Goal: Task Accomplishment & Management: Use online tool/utility

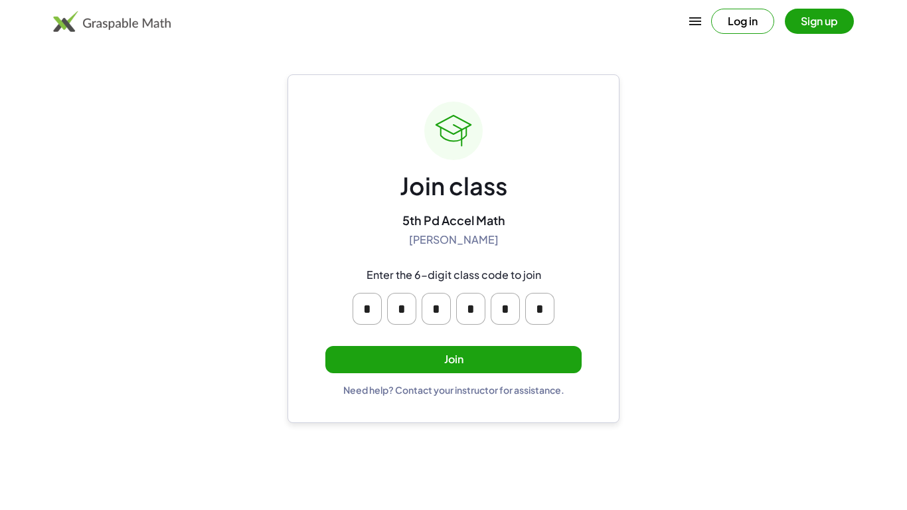
click at [376, 305] on input "*" at bounding box center [367, 309] width 29 height 32
click at [401, 359] on button "Join" at bounding box center [453, 359] width 256 height 27
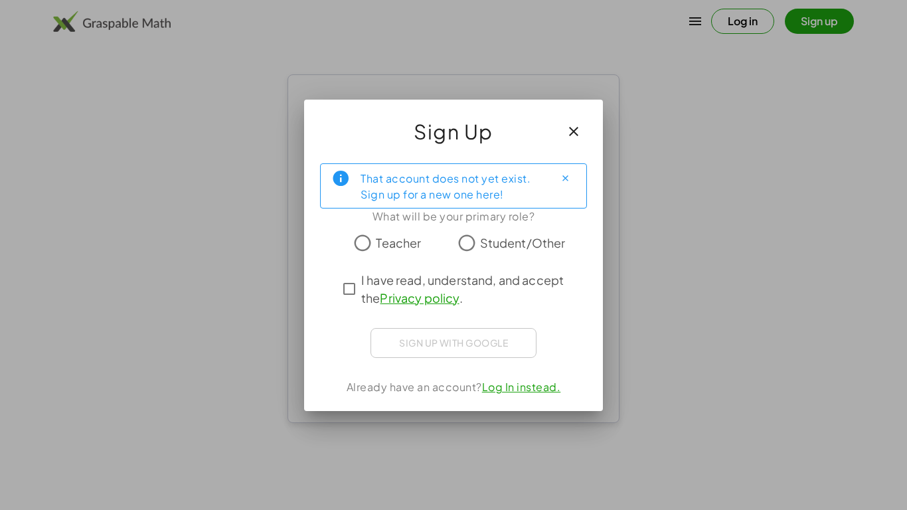
click at [364, 284] on span "I have read, understand, and accept the Privacy policy ." at bounding box center [465, 289] width 208 height 36
click at [536, 240] on span "Student/Other" at bounding box center [523, 243] width 86 height 18
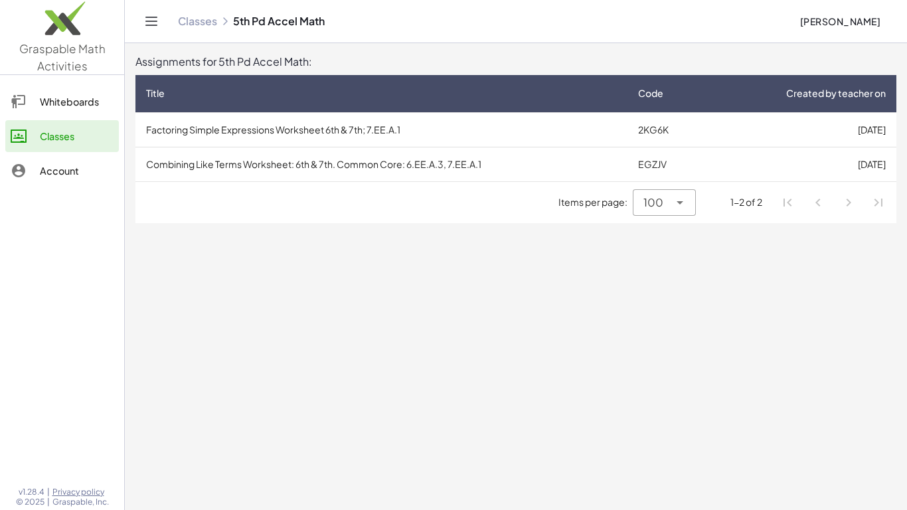
click at [46, 104] on div "Whiteboards" at bounding box center [77, 102] width 74 height 16
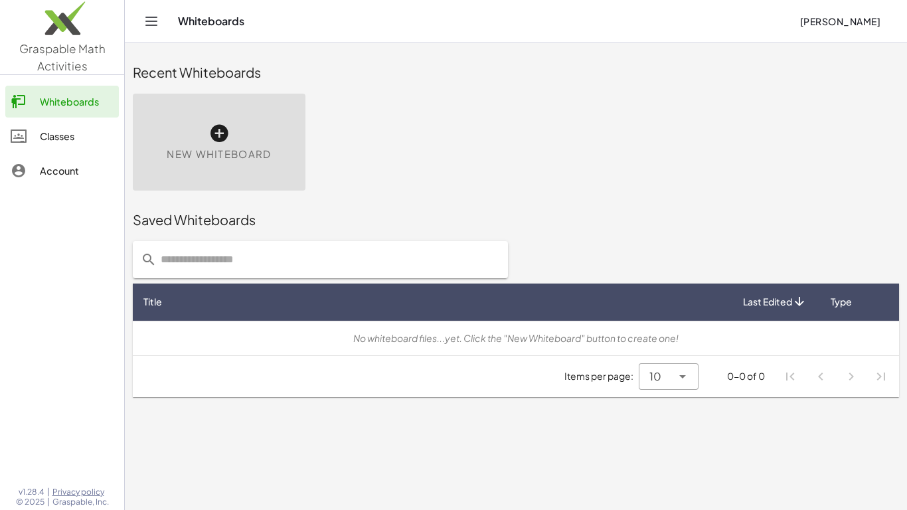
click at [200, 175] on div "New Whiteboard" at bounding box center [219, 142] width 173 height 97
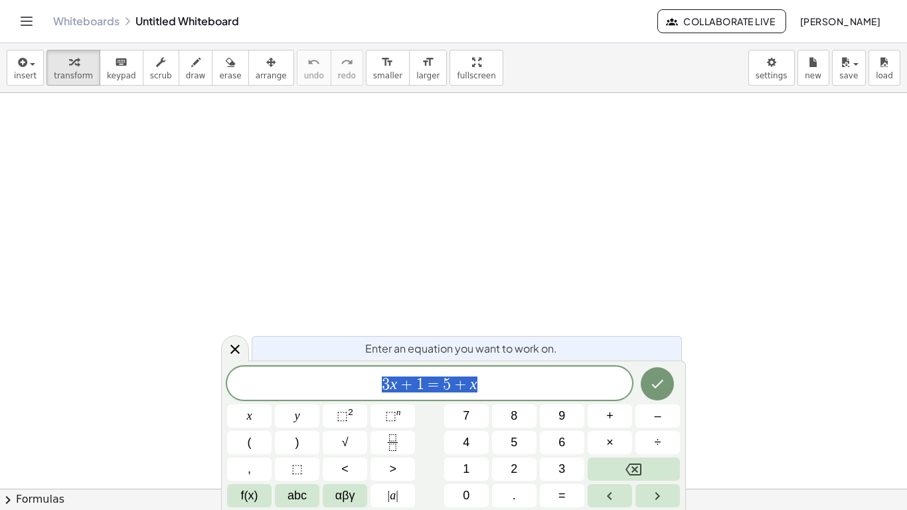
scroll to position [1, 0]
drag, startPoint x: 290, startPoint y: 204, endPoint x: 314, endPoint y: 227, distance: 32.9
click at [314, 227] on div at bounding box center [453, 488] width 907 height 791
click at [659, 392] on button "Done" at bounding box center [657, 383] width 33 height 33
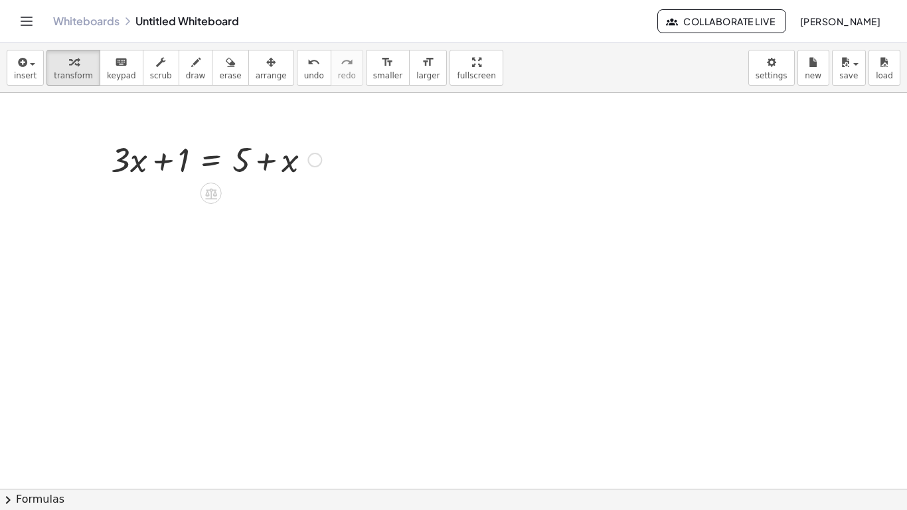
click at [288, 175] on div at bounding box center [216, 158] width 224 height 45
click at [186, 64] on div "button" at bounding box center [196, 62] width 20 height 16
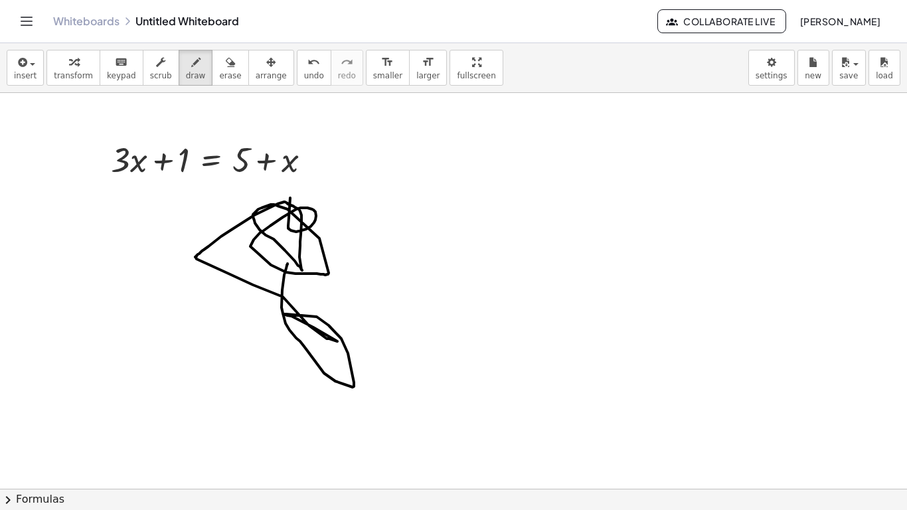
drag, startPoint x: 290, startPoint y: 198, endPoint x: 286, endPoint y: 265, distance: 67.2
click at [286, 265] on div at bounding box center [453, 488] width 907 height 791
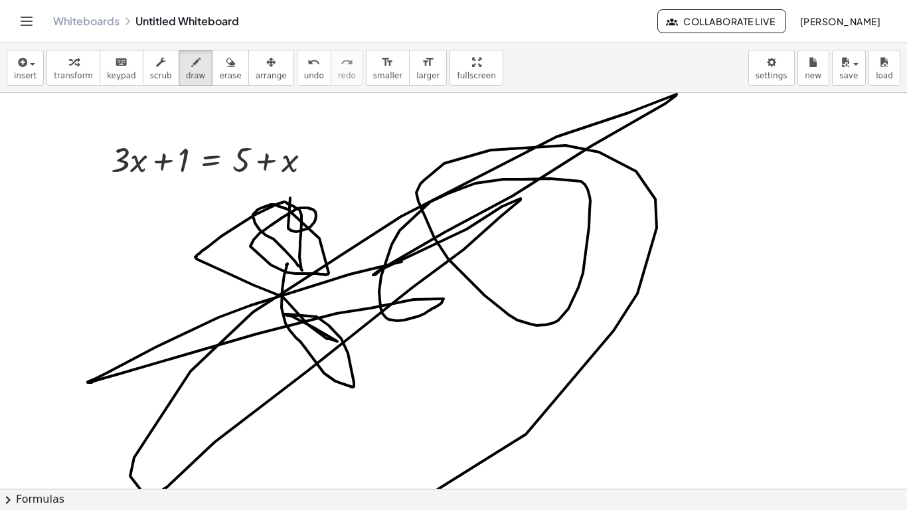
drag, startPoint x: 402, startPoint y: 262, endPoint x: 149, endPoint y: 489, distance: 339.9
click at [149, 489] on div "insert select one: Math Expression Function Text Youtube Video Graphing Geometr…" at bounding box center [453, 276] width 907 height 467
